Goal: Use online tool/utility: Utilize a website feature to perform a specific function

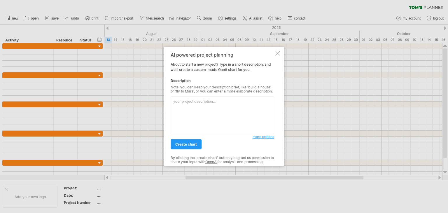
click at [200, 105] on textarea at bounding box center [223, 116] width 104 height 38
paste textarea "Task No. Task Description Start Date End Date Deliverable 1 Literature review a…"
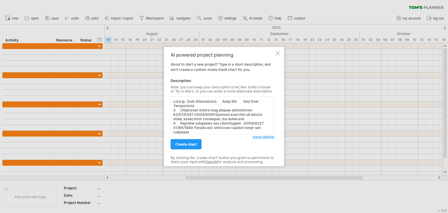
scroll to position [116, 0]
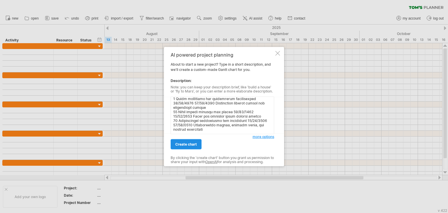
type textarea "Task No. Task Description Start Date End Date Deliverable 1 Literature review a…"
click at [195, 144] on span "create chart" at bounding box center [186, 144] width 22 height 4
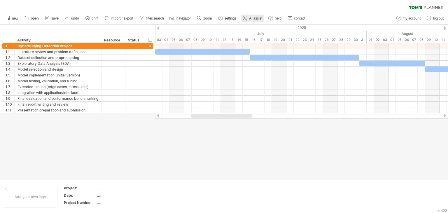
click at [246, 15] on icon at bounding box center [245, 18] width 6 height 6
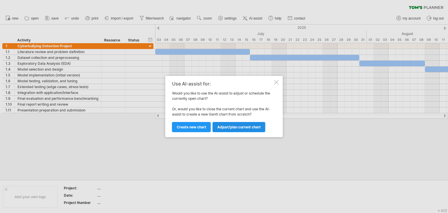
click at [236, 129] on span "Adjust/plan current chart" at bounding box center [238, 127] width 43 height 4
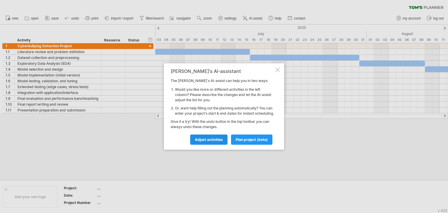
click at [207, 140] on span "Adjust activities" at bounding box center [209, 139] width 28 height 4
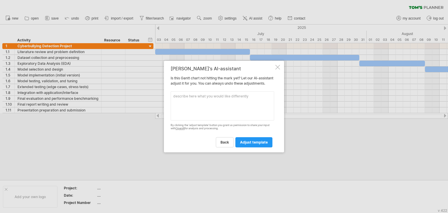
click at [206, 107] on textarea at bounding box center [223, 105] width 104 height 29
type textarea "dont set 1.1 1.2 set 1,2,3 like that"
click at [252, 144] on span "adjust template" at bounding box center [254, 142] width 28 height 4
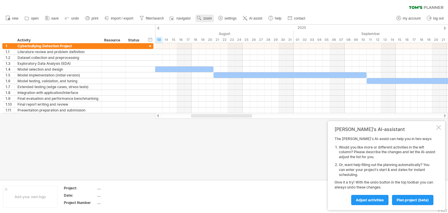
click at [207, 20] on span "zoom" at bounding box center [207, 18] width 8 height 4
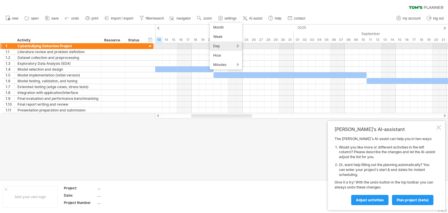
click at [219, 45] on div "Day" at bounding box center [226, 45] width 32 height 9
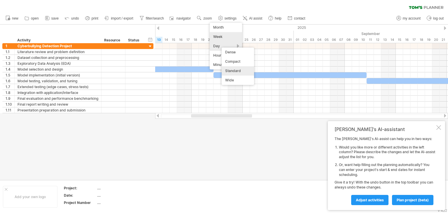
click at [222, 35] on div "Week" at bounding box center [226, 36] width 32 height 9
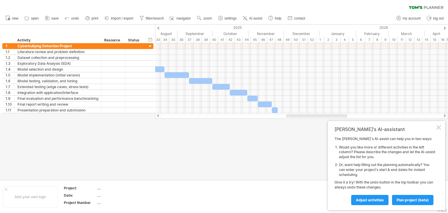
click at [438, 126] on div at bounding box center [439, 127] width 5 height 5
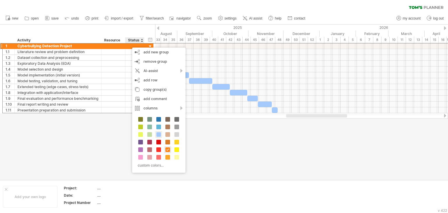
click at [157, 132] on span at bounding box center [158, 134] width 5 height 5
